Goal: Register for event/course: Sign up to attend an event or enroll in a course

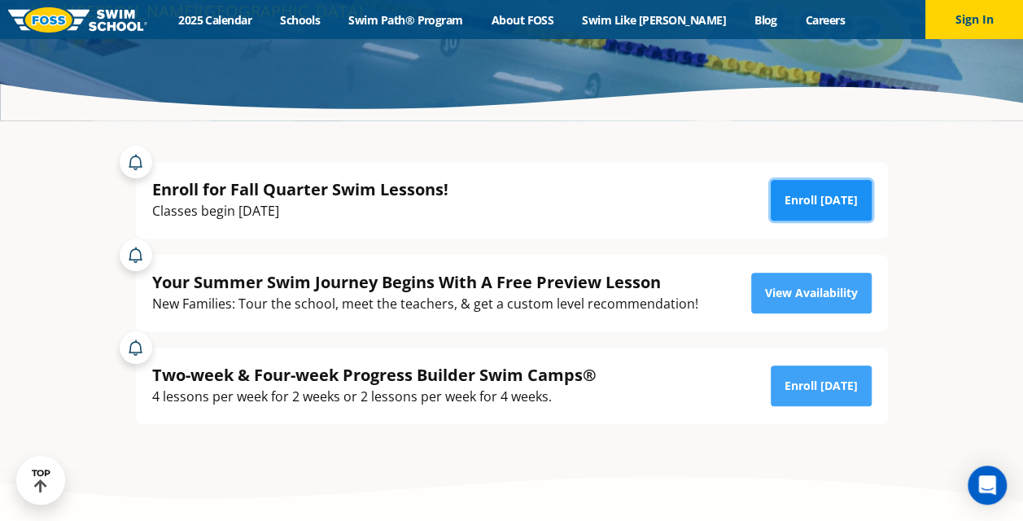
click at [821, 199] on link "Enroll [DATE]" at bounding box center [821, 200] width 101 height 41
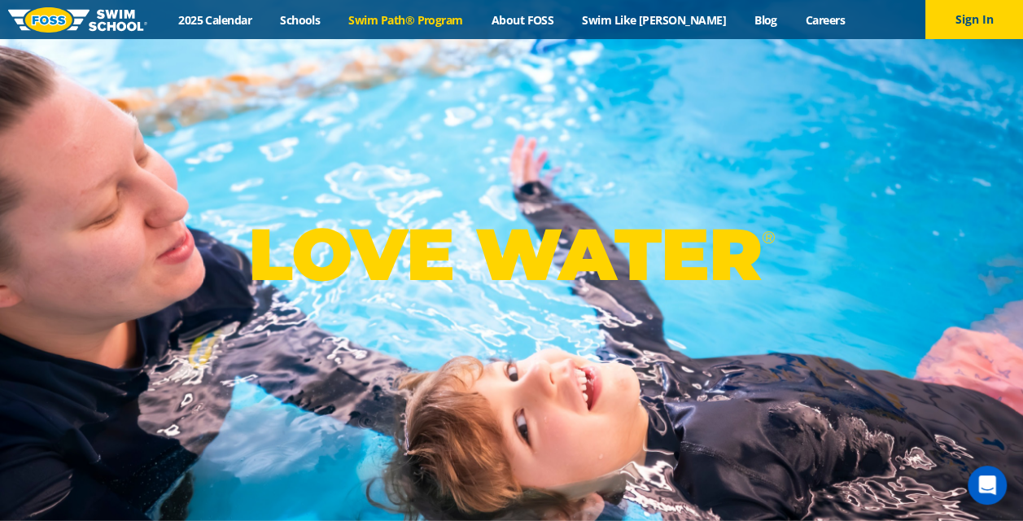
click at [433, 20] on link "Swim Path® Program" at bounding box center [406, 19] width 142 height 15
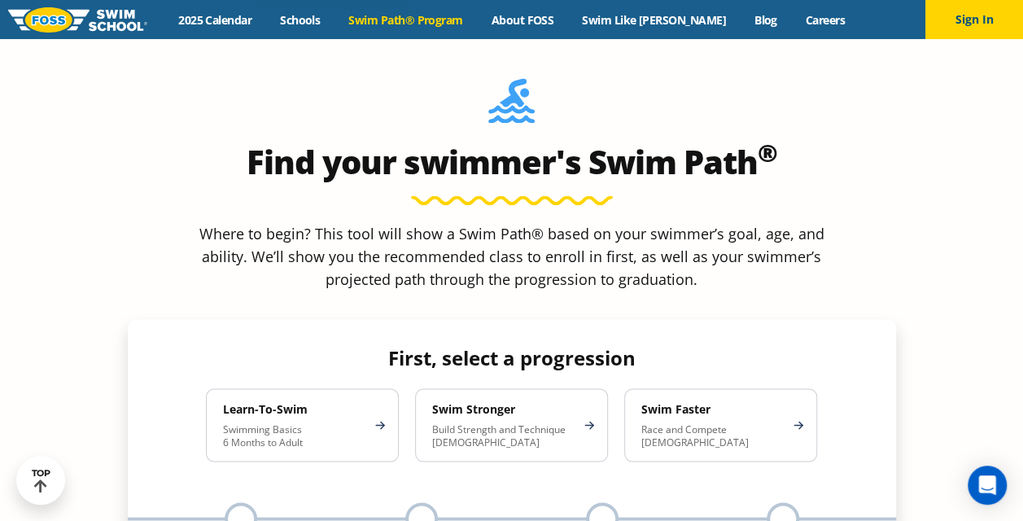
scroll to position [1465, 0]
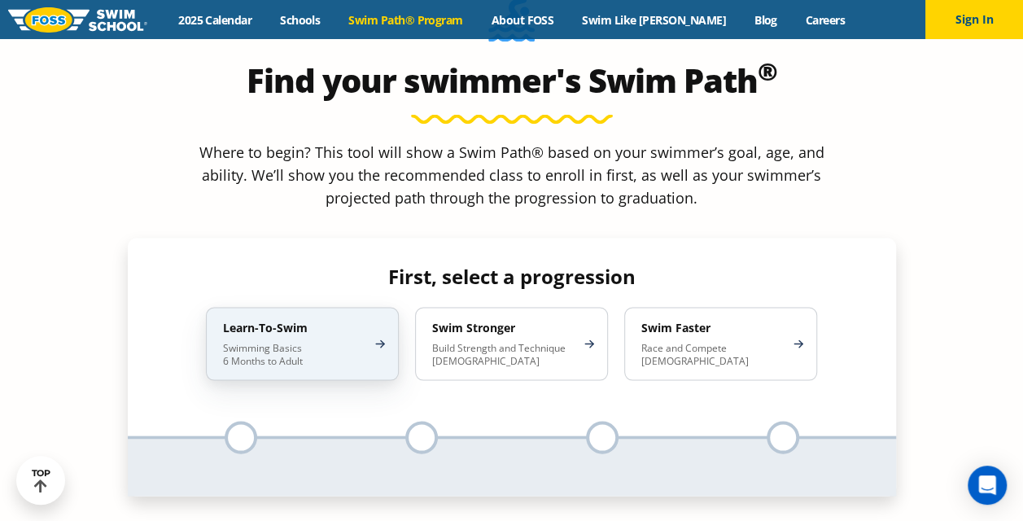
click at [301, 341] on p "Swimming Basics 6 Months to Adult" at bounding box center [294, 354] width 142 height 26
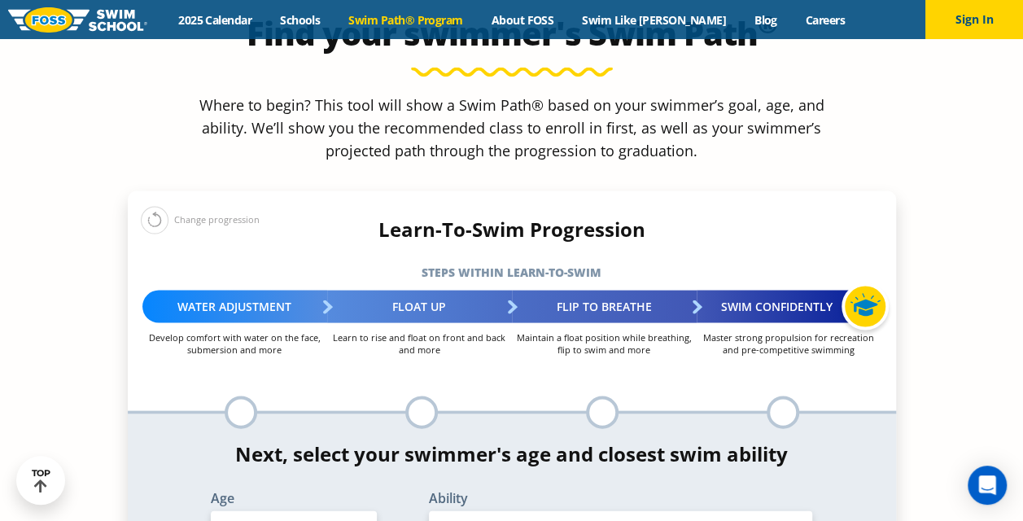
scroll to position [1546, 0]
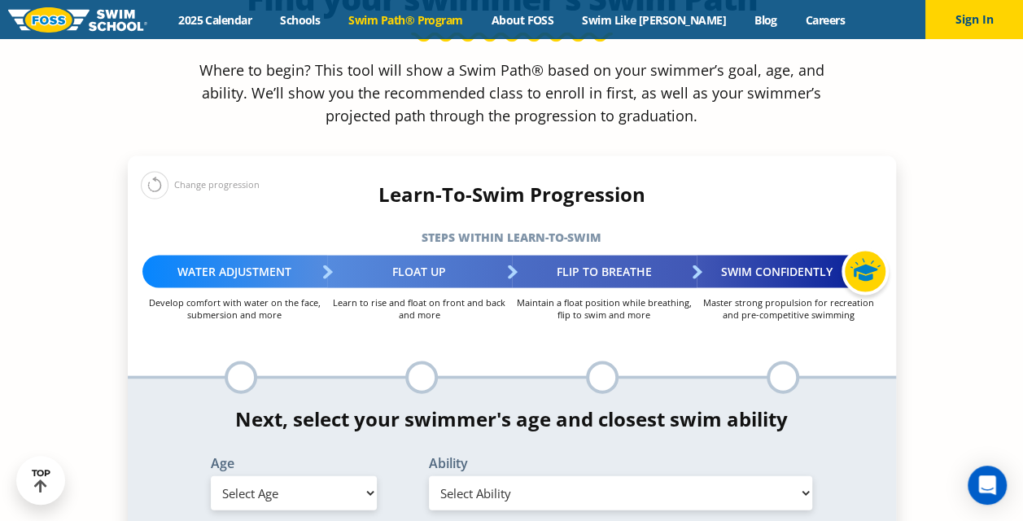
click at [370, 476] on select "Select Age 6 months - 1 year 1 year 2 years 3 years 4 years 5 years 6 years 7 y…" at bounding box center [294, 493] width 166 height 34
select select "2-years"
click at [211, 476] on select "Select Age 6 months - 1 year 1 year 2 years 3 years 4 years 5 years 6 years 7 y…" at bounding box center [294, 493] width 166 height 34
click at [597, 476] on select "Select Ability First in-water experience Comfortable with water poured over the…" at bounding box center [621, 493] width 384 height 34
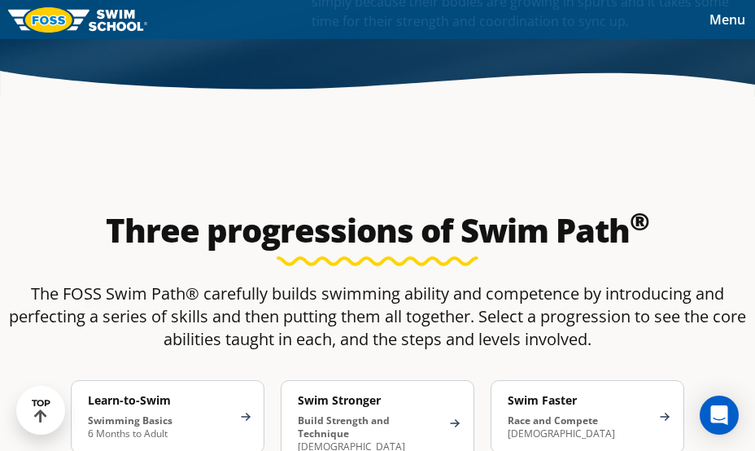
scroll to position [1813, 0]
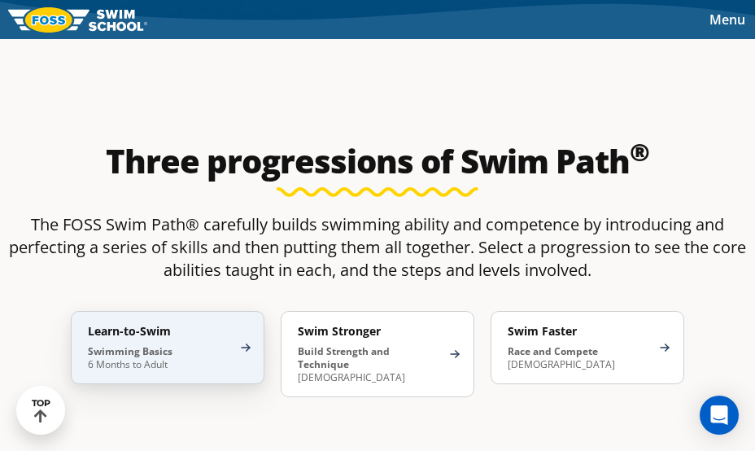
click at [173, 346] on p "Swimming Basics 6 Months to Adult" at bounding box center [159, 358] width 143 height 26
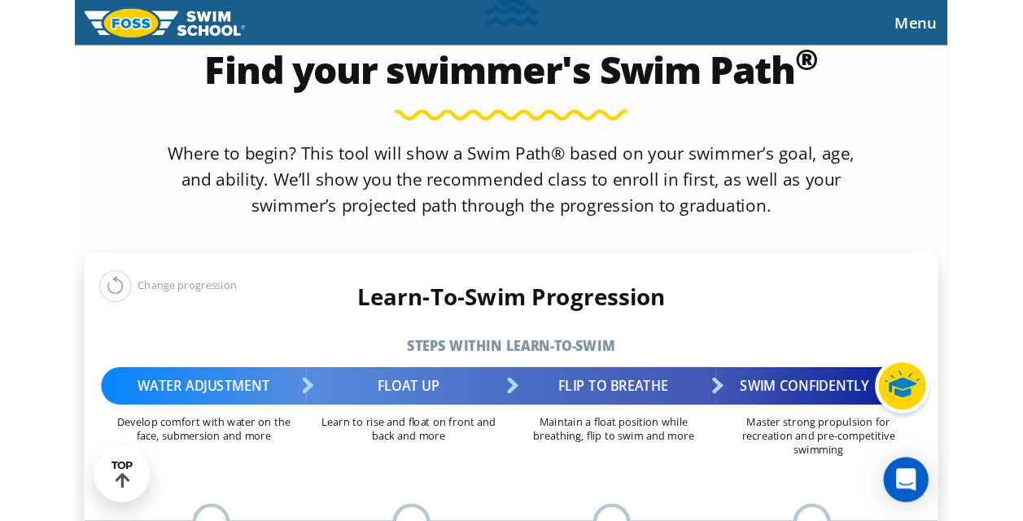
scroll to position [903, 0]
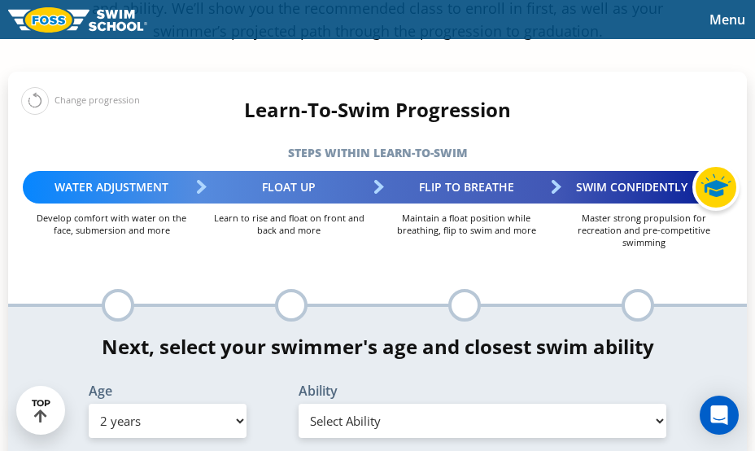
click at [412, 409] on select "Select Ability First in-water experience Comfortable with water poured over the…" at bounding box center [483, 421] width 368 height 34
click at [299, 426] on select "Select Ability First in-water experience Comfortable with water poured over the…" at bounding box center [483, 421] width 368 height 34
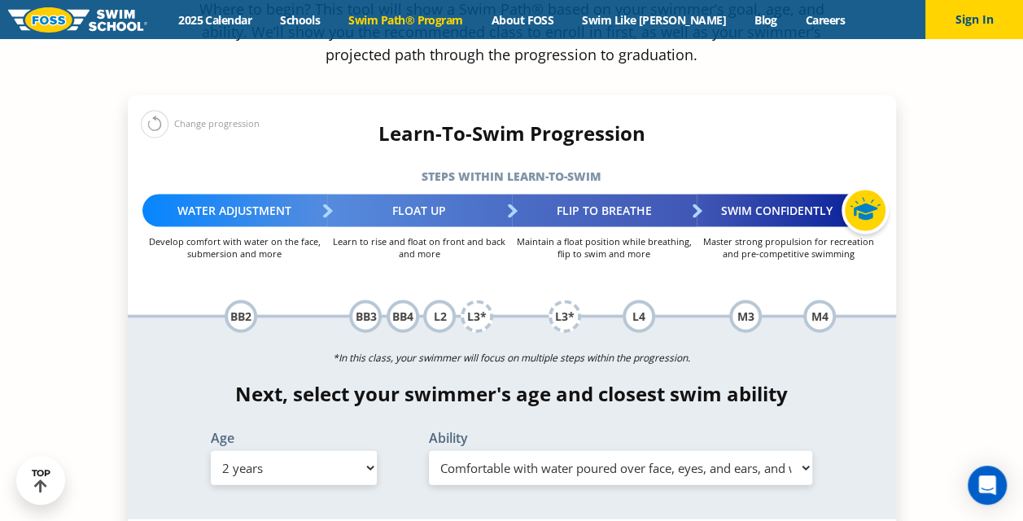
scroll to position [1709, 0]
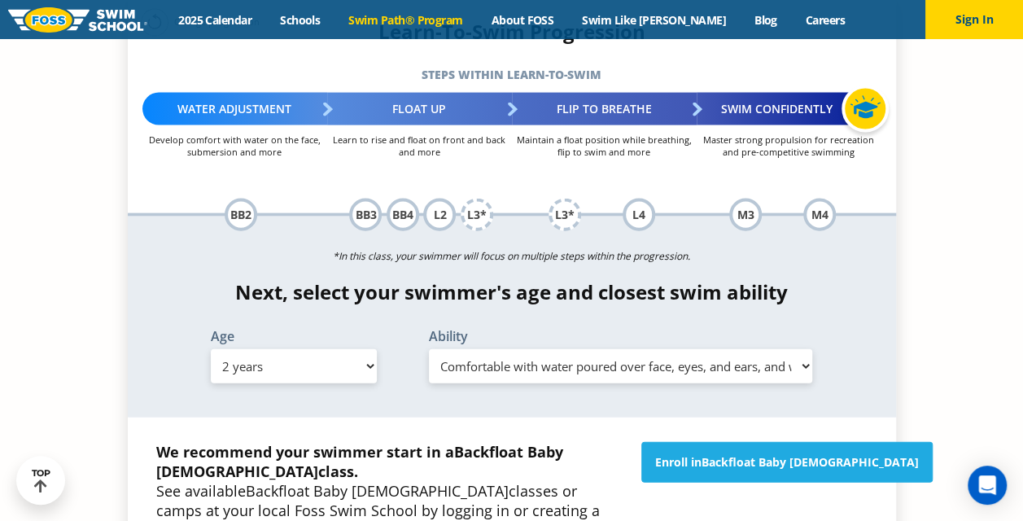
click at [607, 349] on select "Select Ability First in-water experience Comfortable with water poured over the…" at bounding box center [621, 366] width 384 height 34
click at [429, 349] on select "Select Ability First in-water experience Comfortable with water poured over the…" at bounding box center [621, 366] width 384 height 34
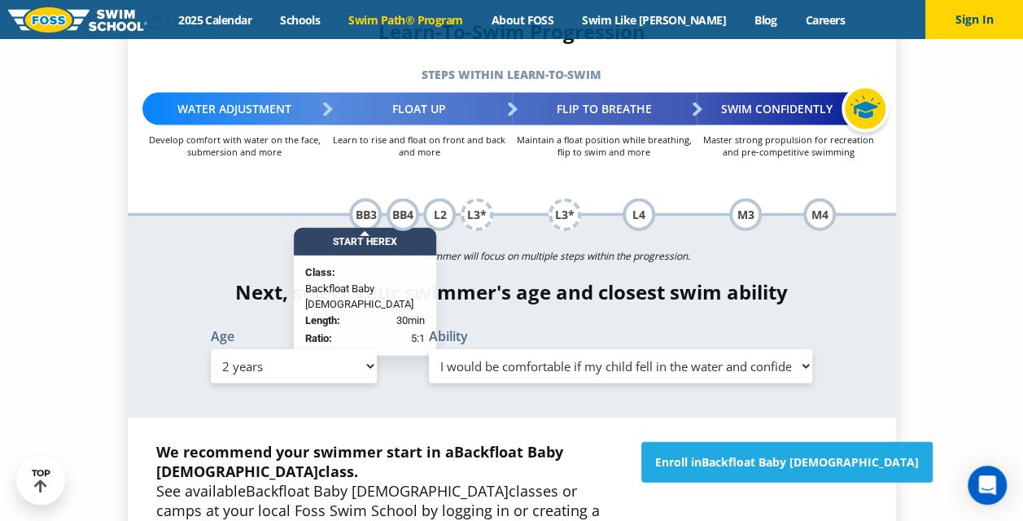
click at [553, 349] on select "Select Ability First in-water experience Comfortable with water poured over the…" at bounding box center [621, 366] width 384 height 34
select select "2-years-comfortable-with-water-poured-over-face-eyes-and-ears-and-with-ears-in-…"
click at [429, 349] on select "Select Ability First in-water experience Comfortable with water poured over the…" at bounding box center [621, 366] width 384 height 34
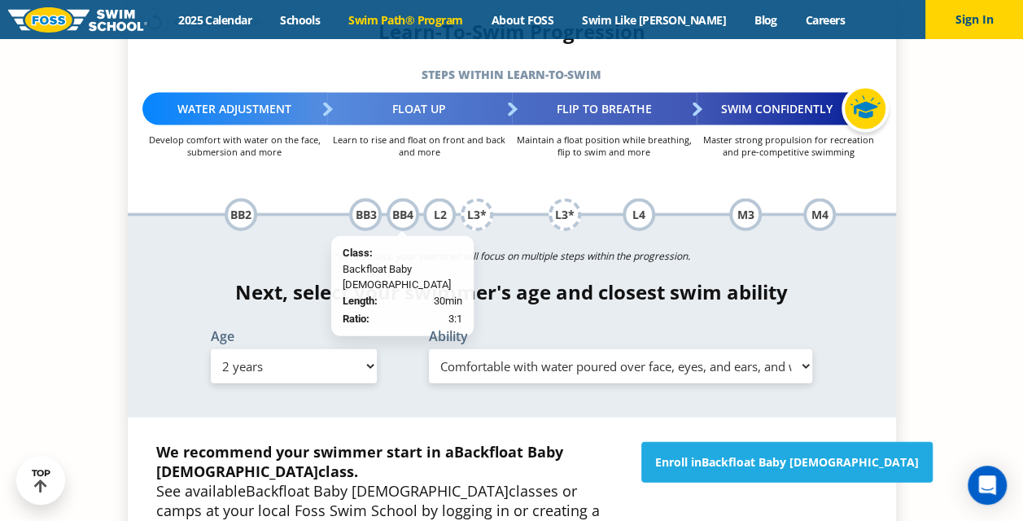
click at [405, 199] on div "BB4" at bounding box center [403, 215] width 33 height 33
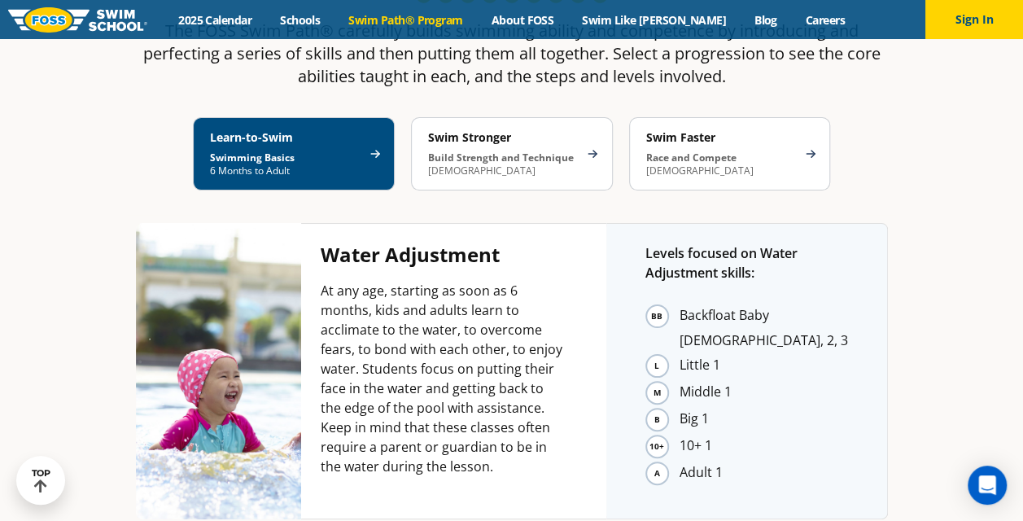
scroll to position [3093, 0]
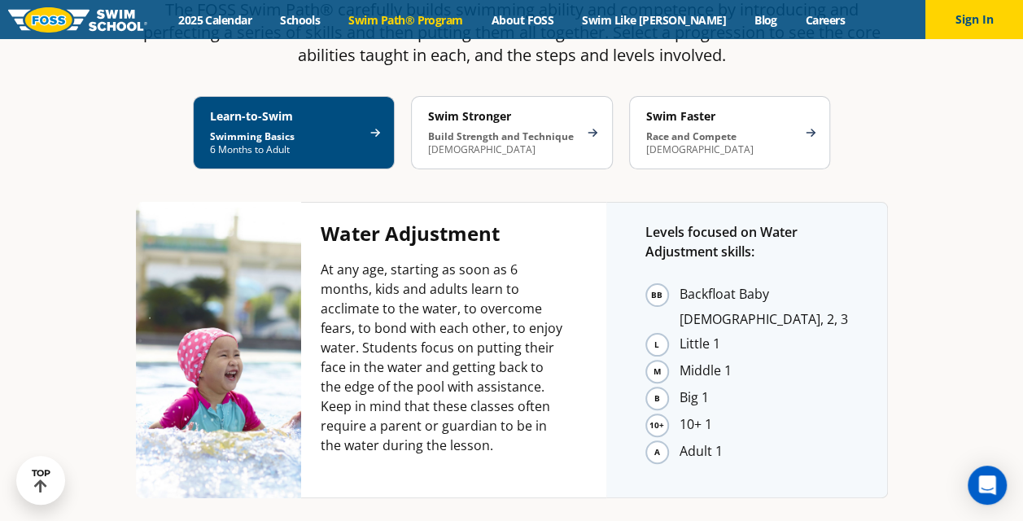
click at [680, 282] on li "Backfloat Baby 1, 2, 3" at bounding box center [764, 306] width 168 height 48
click at [680, 332] on li "Little 1" at bounding box center [764, 344] width 168 height 25
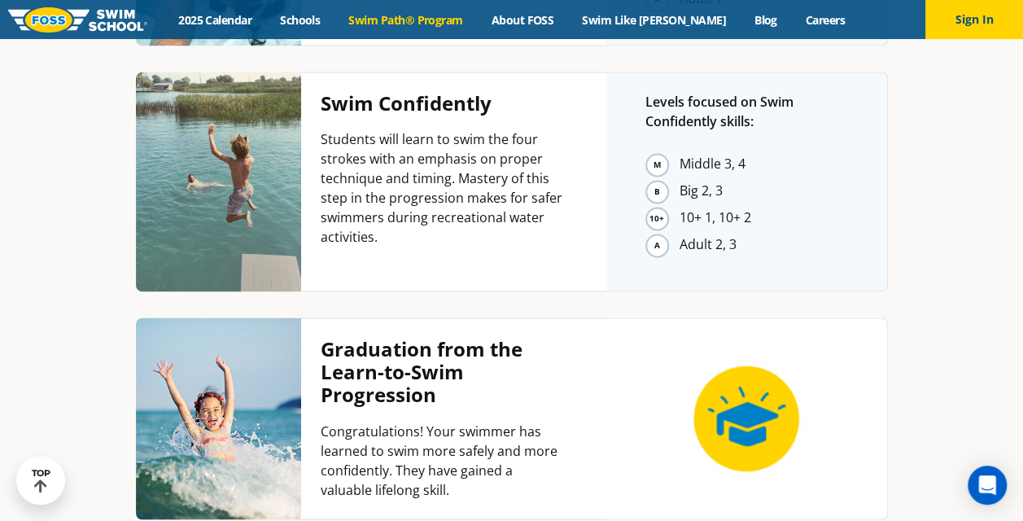
scroll to position [4314, 0]
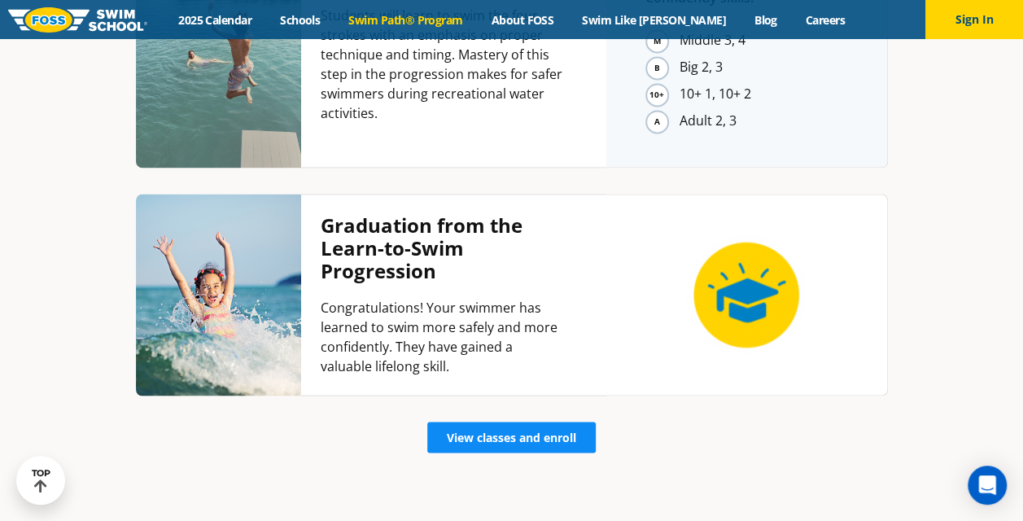
click at [551, 431] on span "View classes and enroll" at bounding box center [511, 436] width 129 height 11
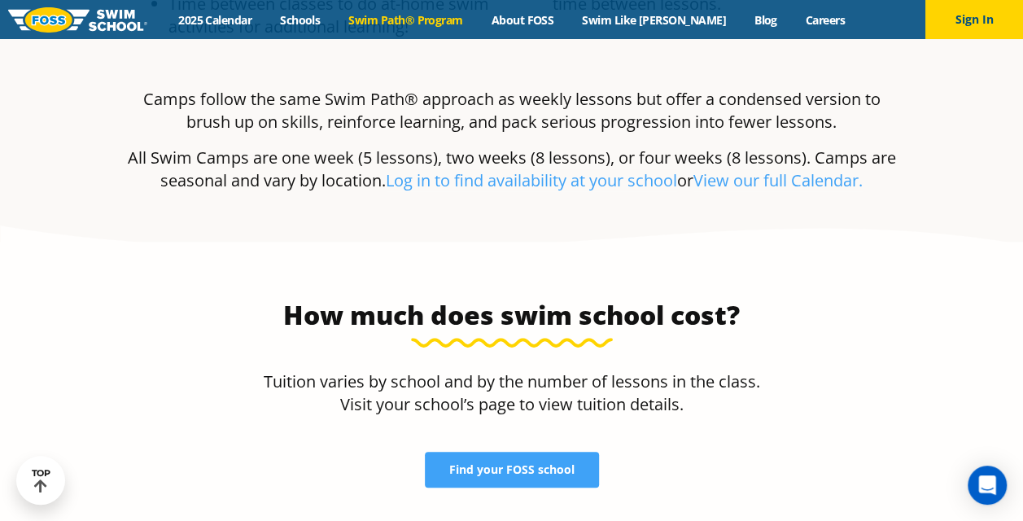
scroll to position [3012, 0]
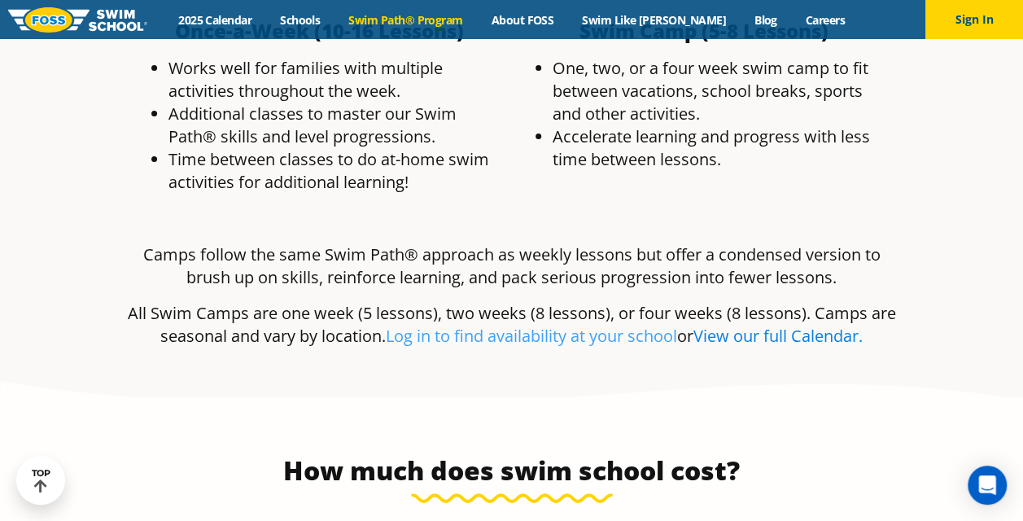
click at [819, 325] on link "View our full Calendar." at bounding box center [777, 336] width 169 height 22
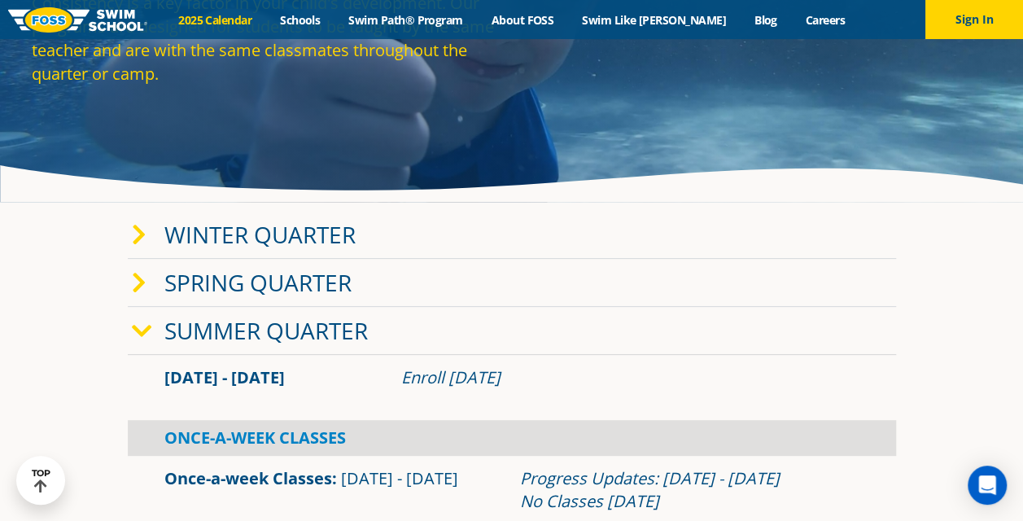
click at [139, 231] on icon at bounding box center [139, 235] width 15 height 23
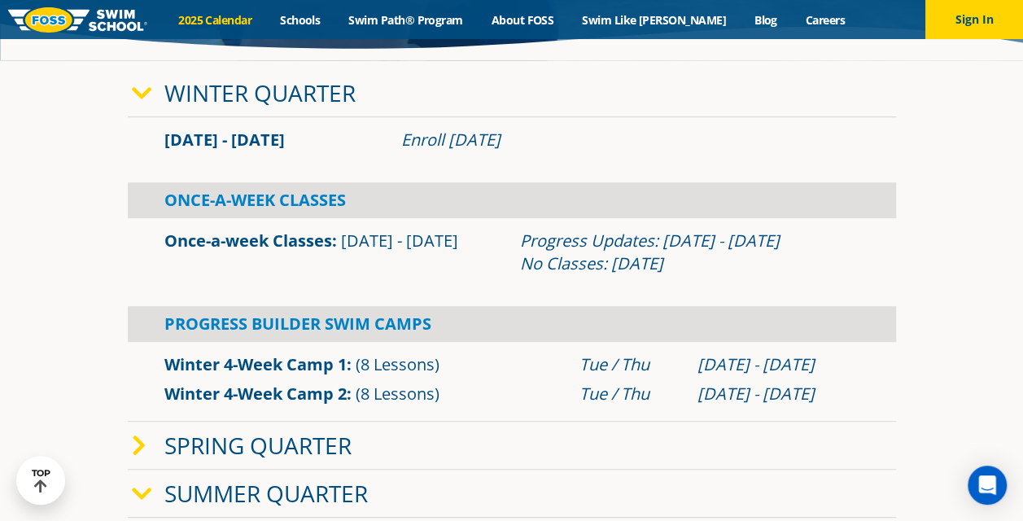
scroll to position [326, 0]
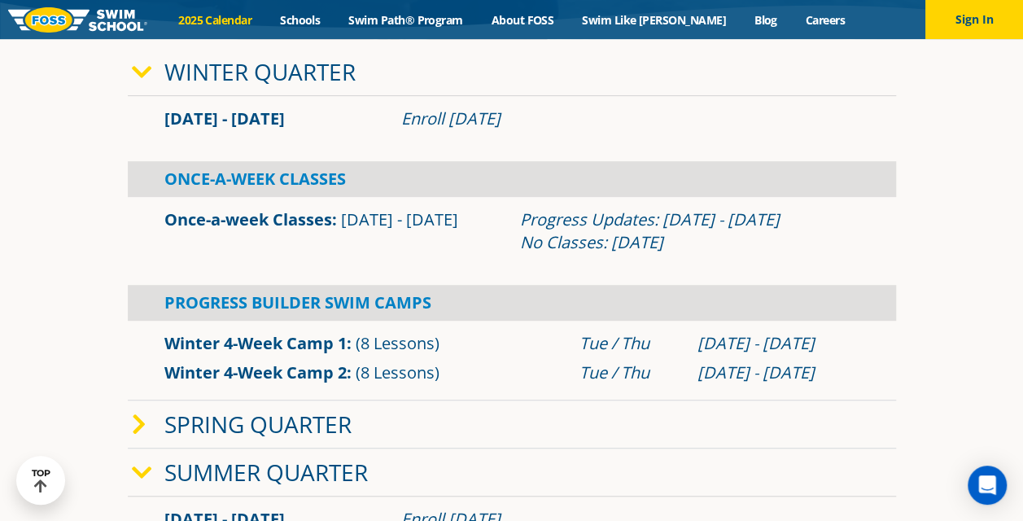
click at [143, 70] on icon at bounding box center [142, 72] width 20 height 23
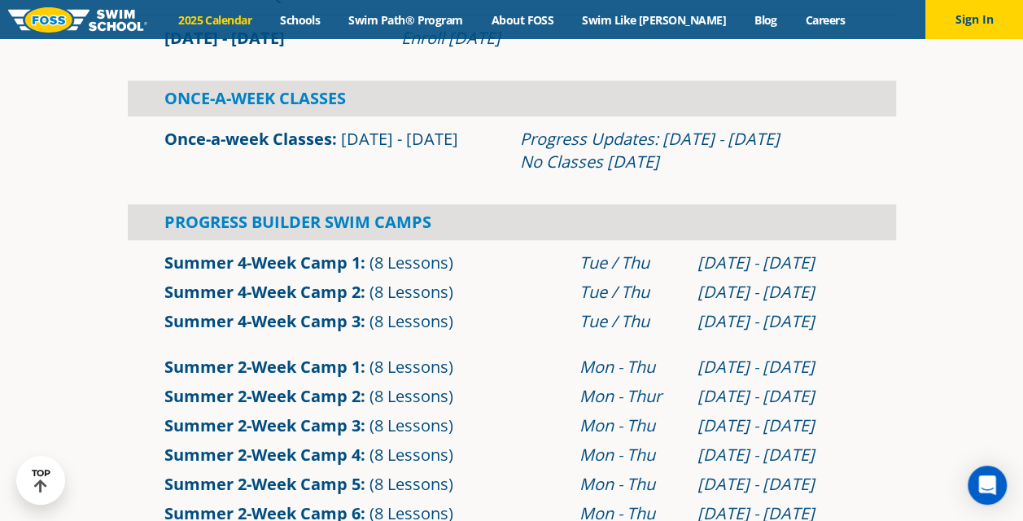
scroll to position [407, 0]
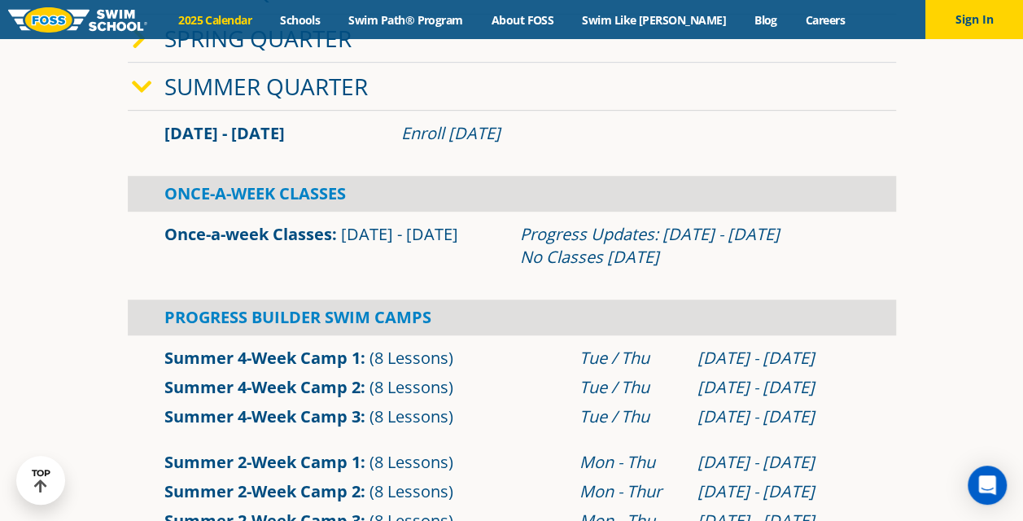
click at [142, 85] on icon at bounding box center [142, 87] width 20 height 23
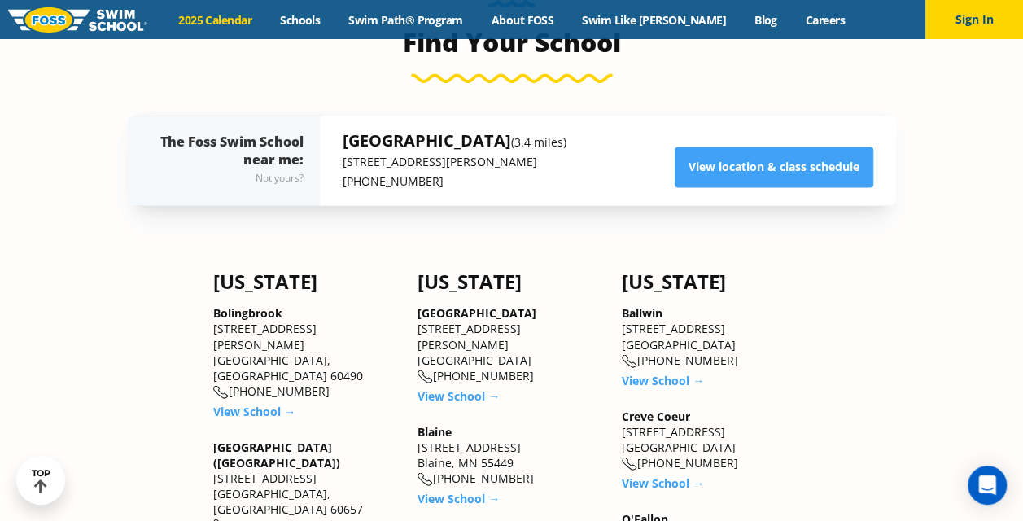
scroll to position [1221, 0]
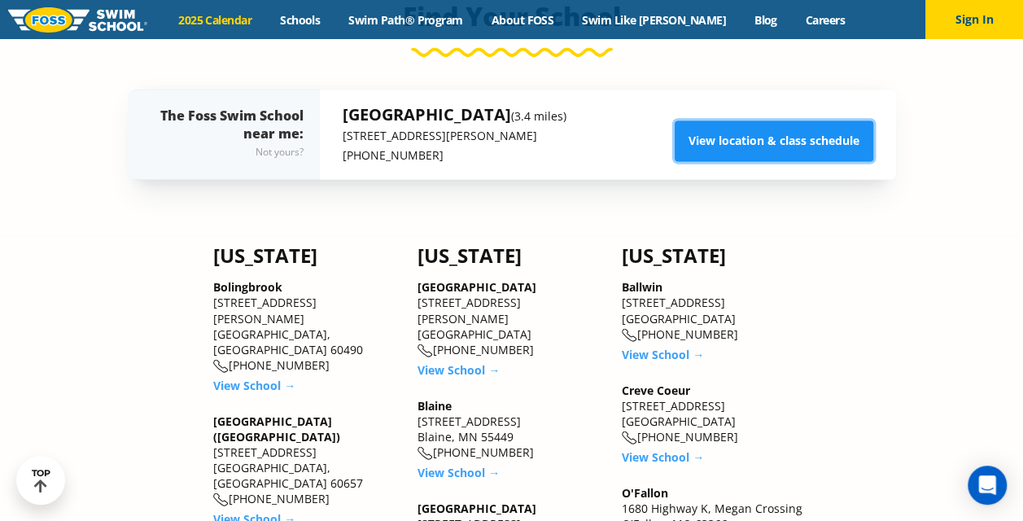
click at [764, 135] on link "View location & class schedule" at bounding box center [774, 140] width 199 height 41
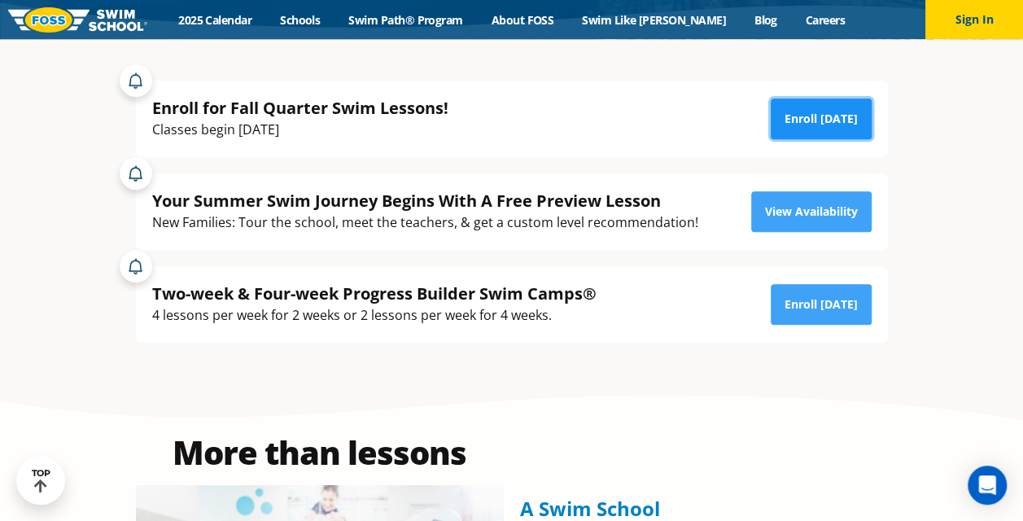
click at [827, 122] on link "Enroll Today" at bounding box center [821, 118] width 101 height 41
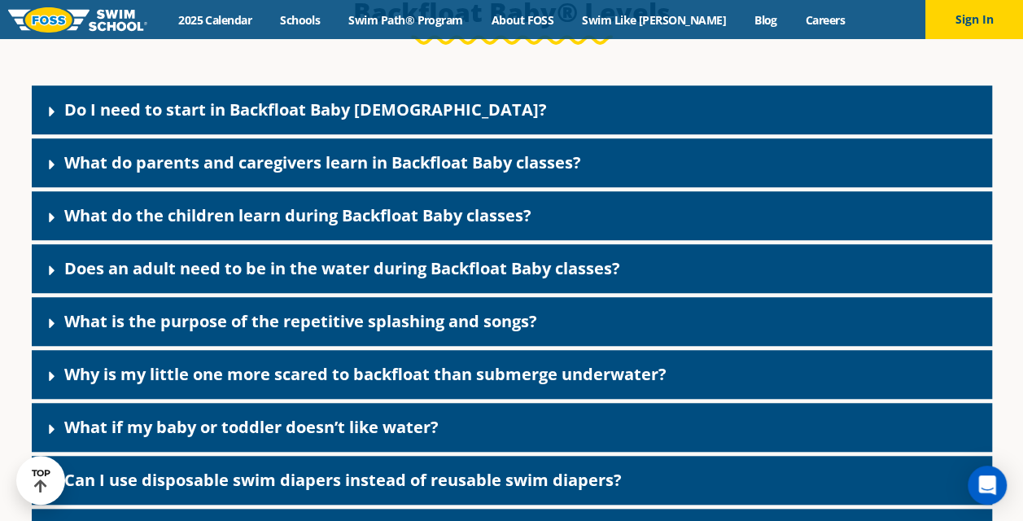
click at [46, 173] on icon at bounding box center [52, 164] width 16 height 16
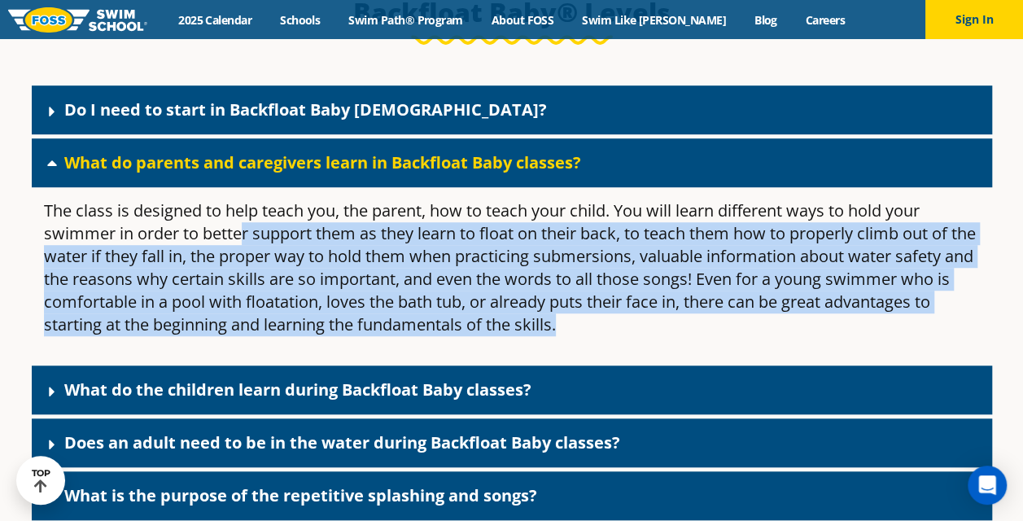
drag, startPoint x: 245, startPoint y: 259, endPoint x: 636, endPoint y: 350, distance: 402.0
click at [636, 336] on p "The class is designed to help teach you, the parent, how to teach your child. Y…" at bounding box center [512, 267] width 936 height 137
drag, startPoint x: 636, startPoint y: 350, endPoint x: 774, endPoint y: 357, distance: 137.7
click at [774, 357] on div "The class is designed to help teach you, the parent, how to teach your child. Y…" at bounding box center [512, 274] width 960 height 174
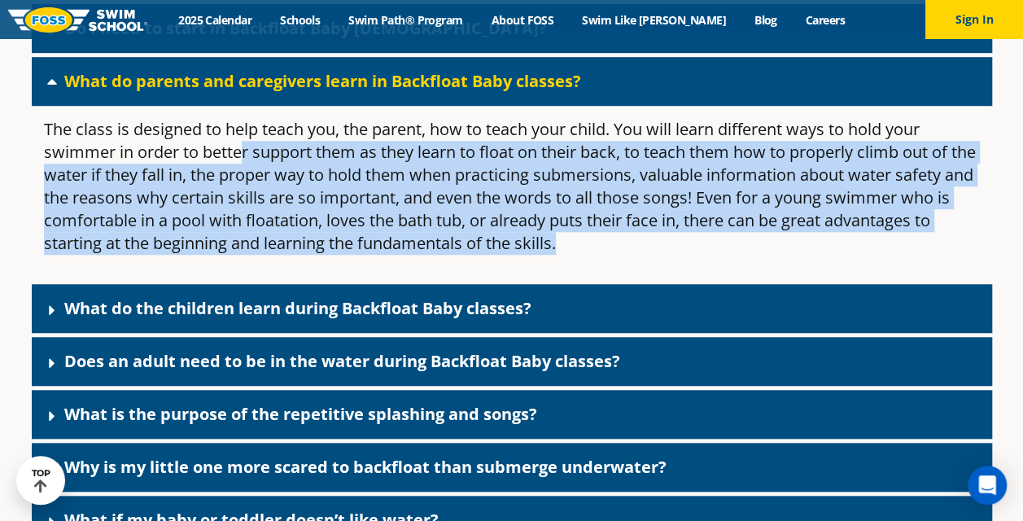
scroll to position [3669, 0]
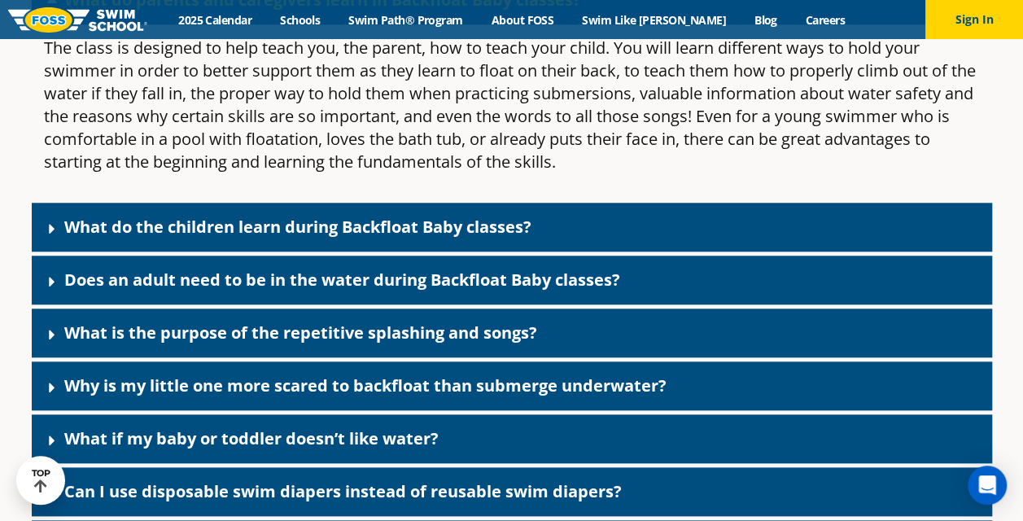
click at [55, 237] on icon at bounding box center [52, 229] width 16 height 16
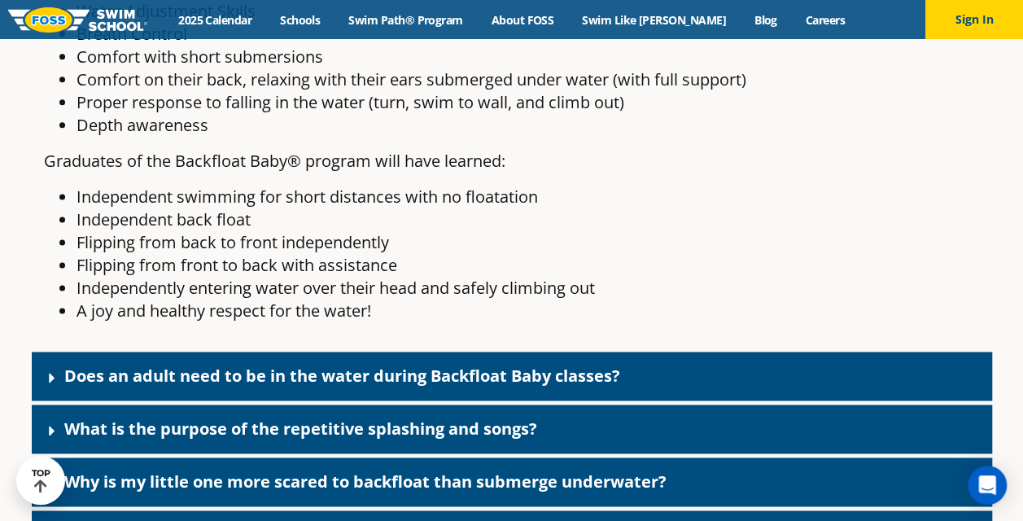
scroll to position [4239, 0]
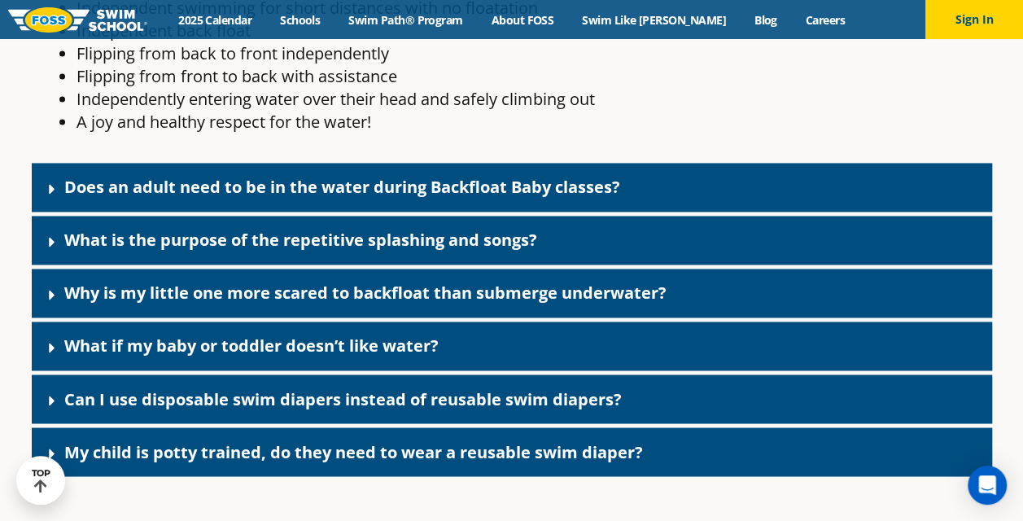
click at [54, 197] on icon at bounding box center [52, 189] width 16 height 16
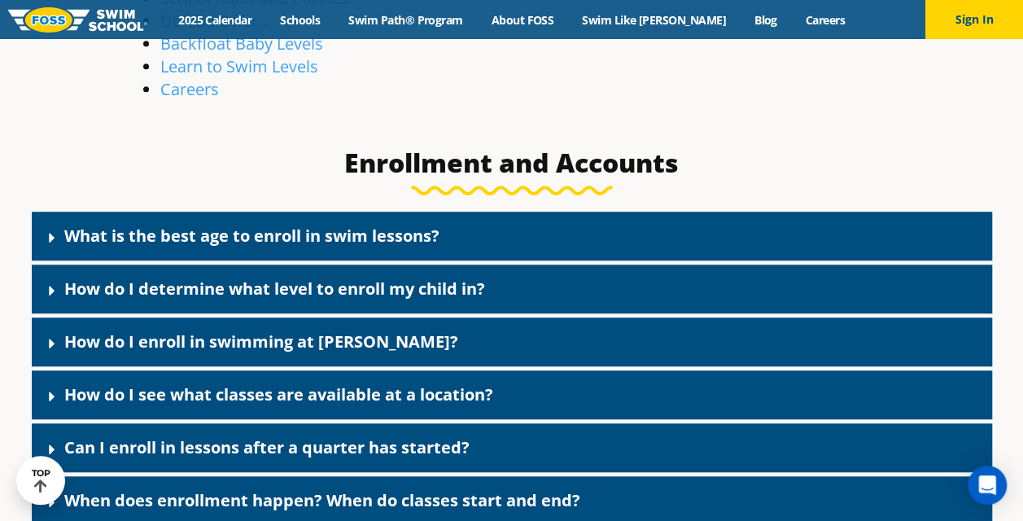
scroll to position [495, 0]
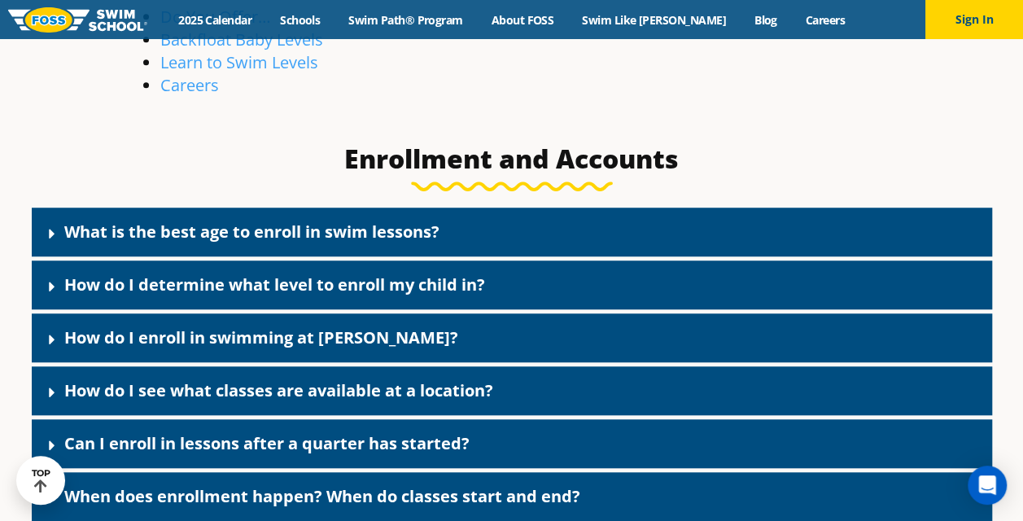
drag, startPoint x: 49, startPoint y: 283, endPoint x: 116, endPoint y: 274, distance: 67.3
click at [49, 282] on icon at bounding box center [52, 287] width 6 height 10
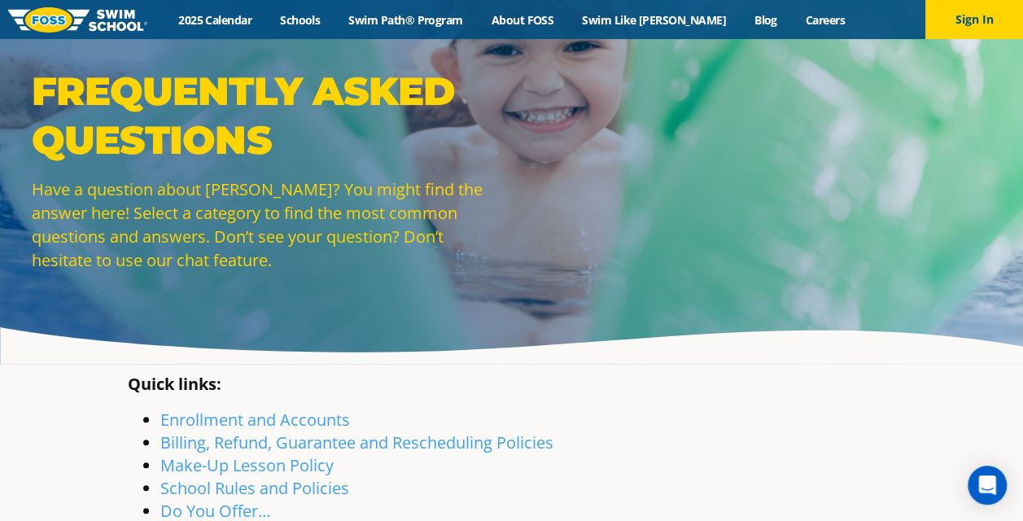
scroll to position [0, 0]
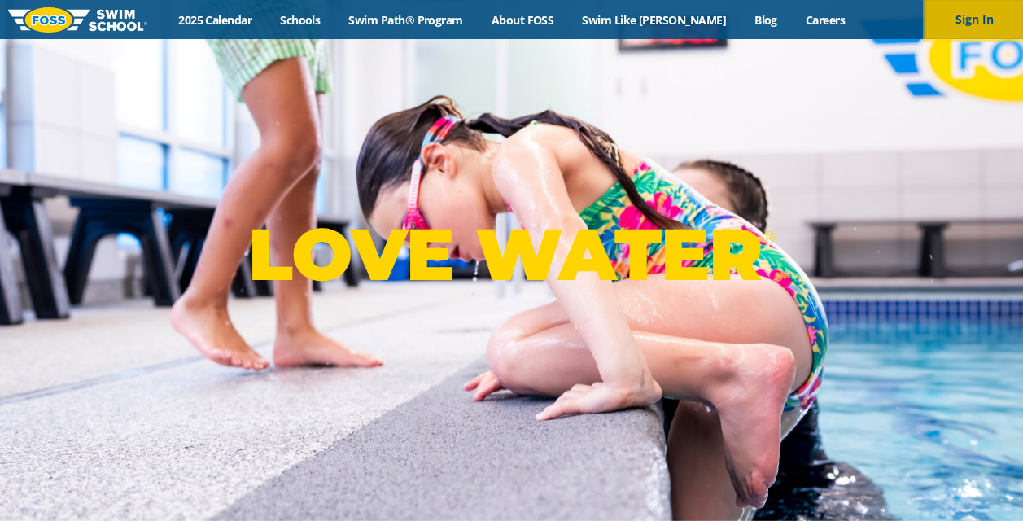
click at [959, 25] on button "Sign In" at bounding box center [974, 19] width 98 height 39
